Goal: Task Accomplishment & Management: Use online tool/utility

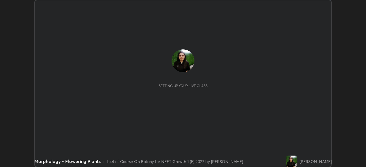
scroll to position [167, 366]
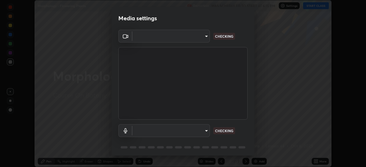
type input "1ebbe5752feb64f56c8c2ea118ab8786e931b8e280c4254c16e60950b1c2e0b6"
click at [204, 131] on body "Erase all Morphology - Flowering Plants Recording WAS SCHEDULED TO START AT 6:1…" at bounding box center [183, 83] width 366 height 167
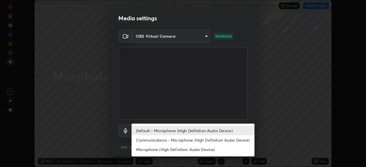
click at [199, 141] on li "Communications - Microphone (High Definition Audio Device)" at bounding box center [193, 140] width 123 height 9
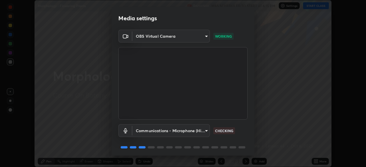
scroll to position [20, 0]
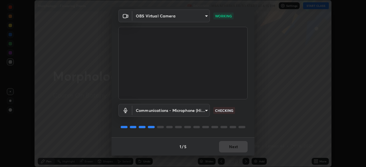
click at [235, 146] on div "1 / 5 Next" at bounding box center [183, 147] width 143 height 18
click at [206, 111] on body "Erase all Morphology - Flowering Plants Recording WAS SCHEDULED TO START AT 6:1…" at bounding box center [183, 83] width 366 height 167
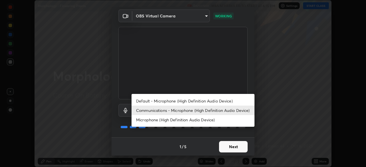
click at [213, 120] on li "Microphone (High Definition Audio Device)" at bounding box center [193, 119] width 123 height 9
type input "8da3bb00e1ad74c6eb7ed9b3354350958733bab165fda02ed857ef1f2f2567dc"
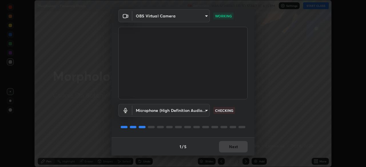
click at [200, 109] on body "Erase all Morphology - Flowering Plants Recording WAS SCHEDULED TO START AT 6:1…" at bounding box center [183, 83] width 366 height 167
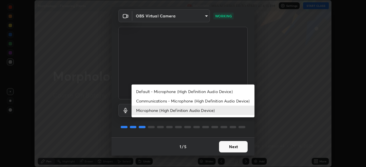
click at [229, 147] on div at bounding box center [183, 83] width 366 height 167
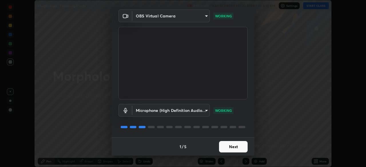
click at [229, 149] on button "Next" at bounding box center [233, 146] width 29 height 11
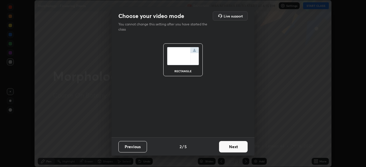
scroll to position [0, 0]
click at [232, 149] on button "Next" at bounding box center [233, 146] width 29 height 11
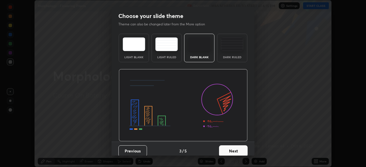
click at [232, 148] on button "Next" at bounding box center [233, 151] width 29 height 11
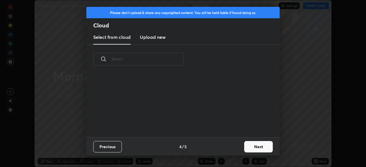
click at [251, 146] on button "Next" at bounding box center [259, 146] width 29 height 11
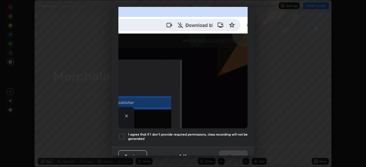
scroll to position [137, 0]
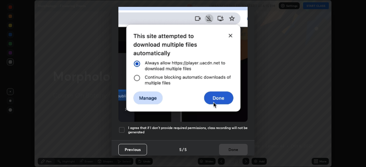
click at [165, 146] on div "Previous 5 / 5 Done" at bounding box center [183, 150] width 143 height 18
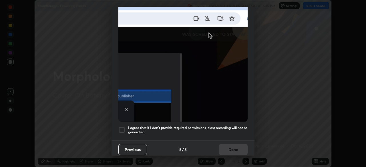
click at [121, 127] on div at bounding box center [122, 130] width 7 height 7
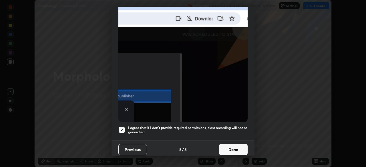
click at [230, 146] on button "Done" at bounding box center [233, 149] width 29 height 11
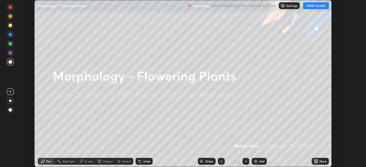
click at [312, 5] on button "START CLASS" at bounding box center [316, 5] width 26 height 7
